Goal: Transaction & Acquisition: Subscribe to service/newsletter

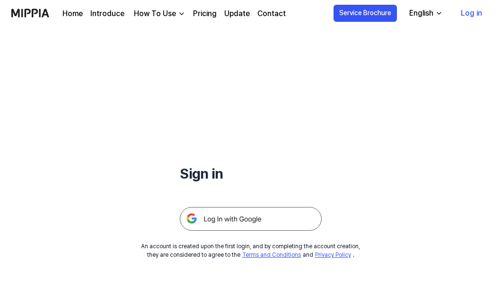
click at [268, 226] on img at bounding box center [251, 219] width 142 height 24
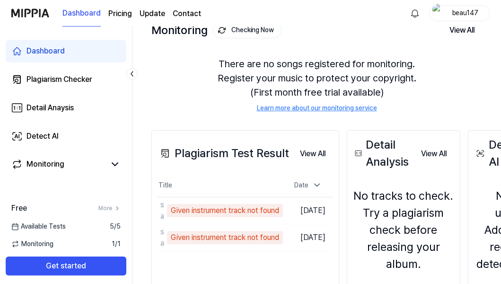
scroll to position [103, 0]
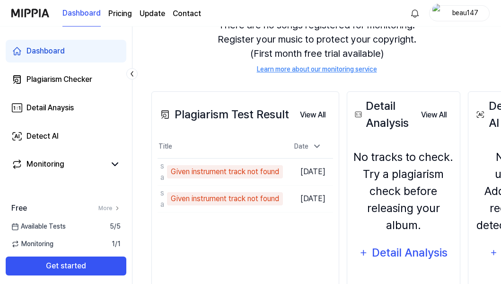
click at [58, 227] on span "Available Tests" at bounding box center [38, 226] width 54 height 10
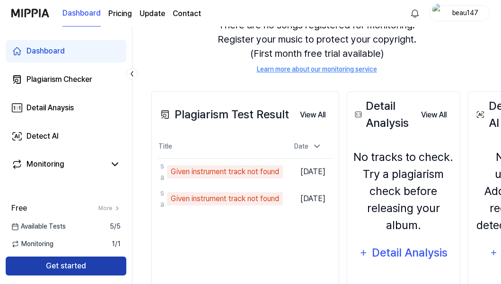
click at [66, 271] on button "Get started" at bounding box center [66, 265] width 121 height 19
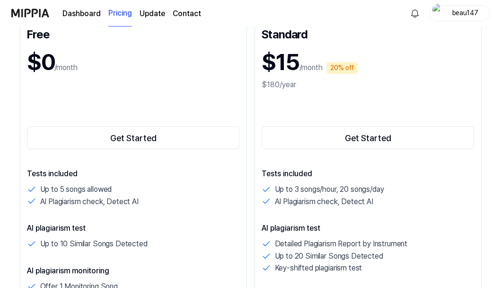
scroll to position [75, 0]
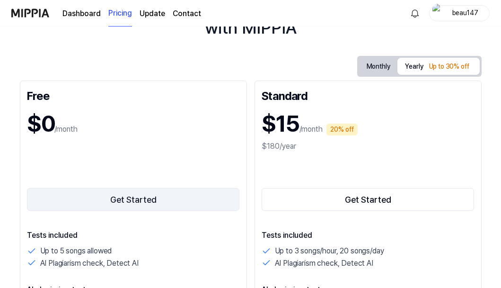
click at [89, 200] on button "Get Started" at bounding box center [133, 199] width 213 height 23
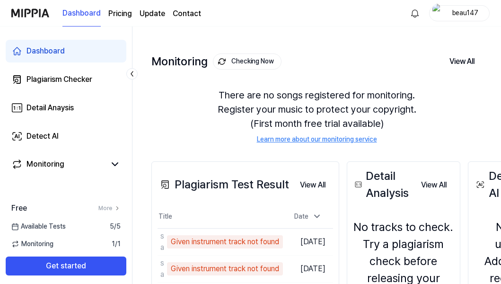
scroll to position [42, 0]
